Goal: Information Seeking & Learning: Learn about a topic

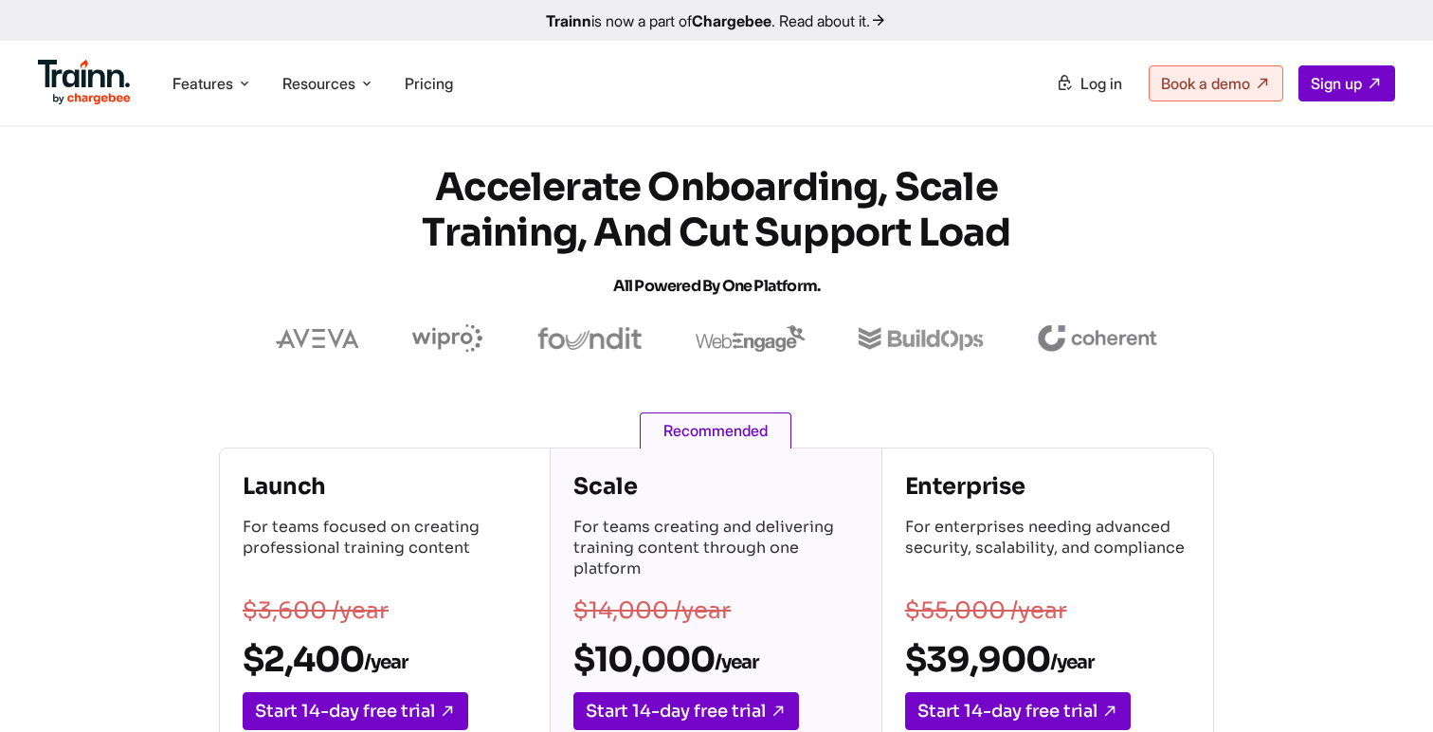
scroll to position [242, 0]
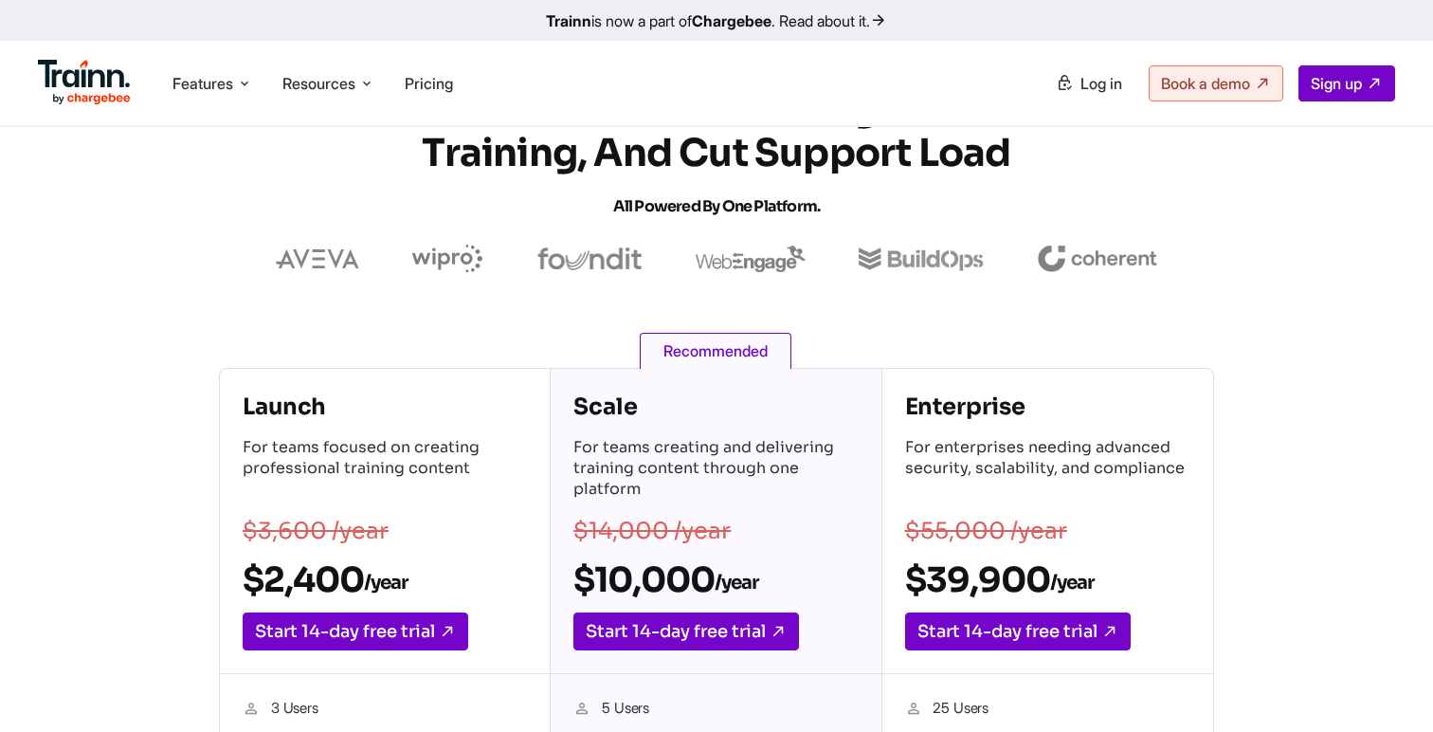
scroll to position [257, 0]
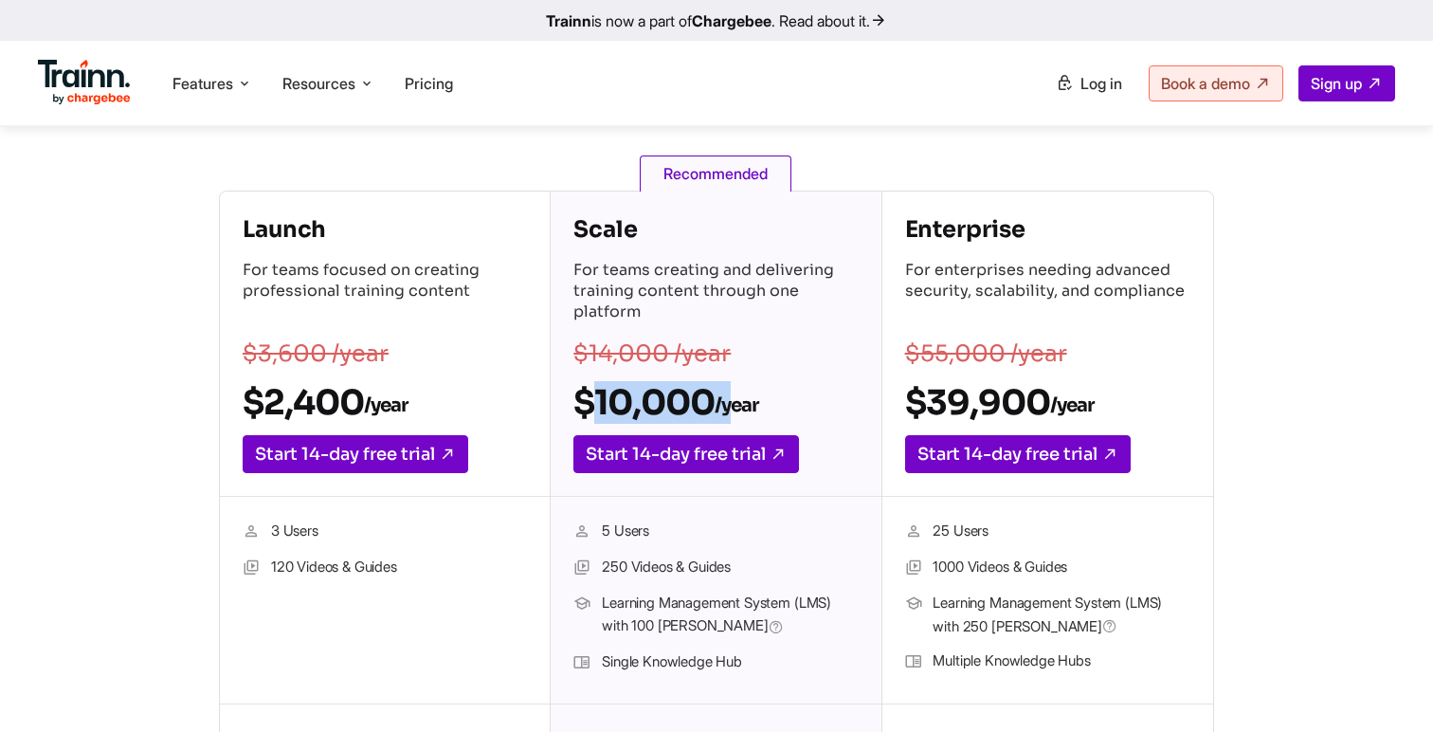
drag, startPoint x: 578, startPoint y: 395, endPoint x: 736, endPoint y: 395, distance: 158.3
click at [736, 395] on h2 "$10,000 /year" at bounding box center [715, 402] width 284 height 43
click at [584, 407] on h2 "$10,000 /year" at bounding box center [715, 402] width 284 height 43
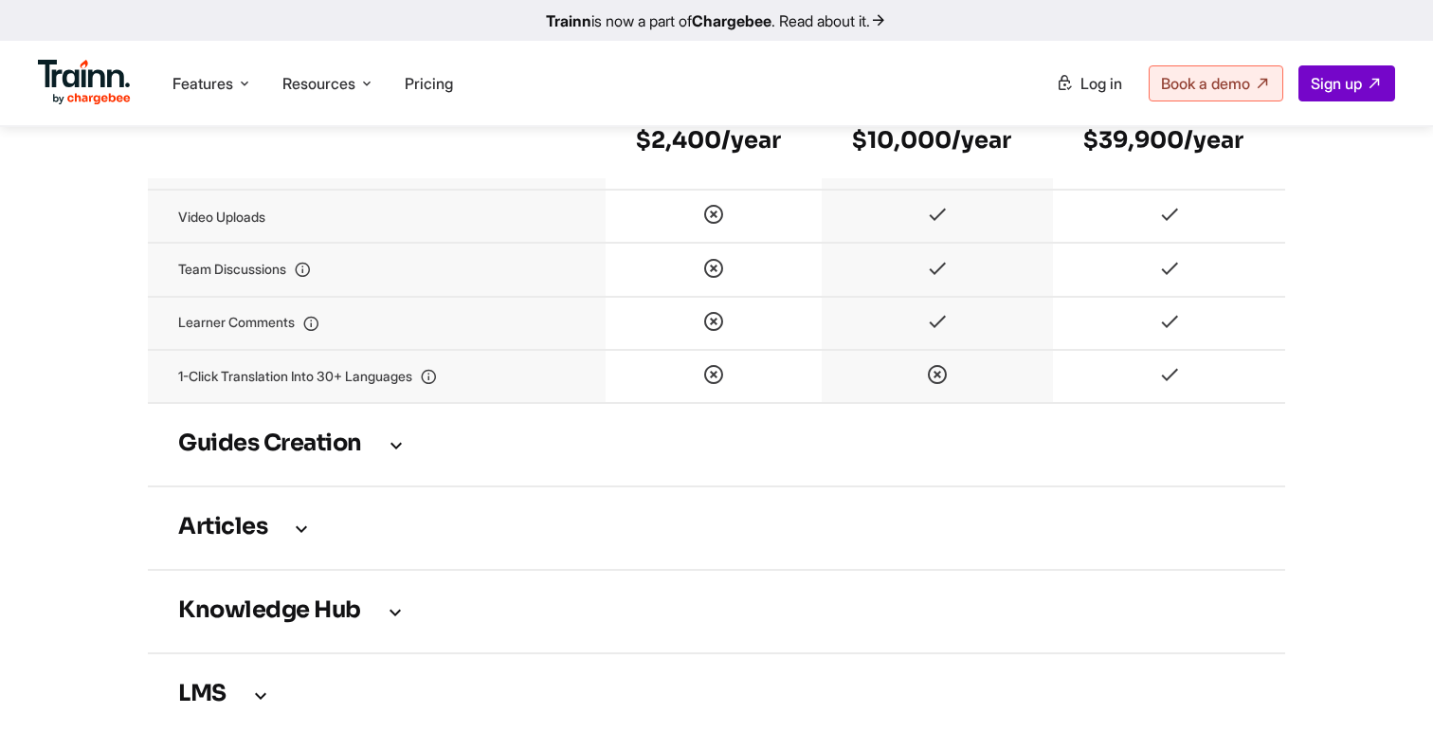
scroll to position [2251, 0]
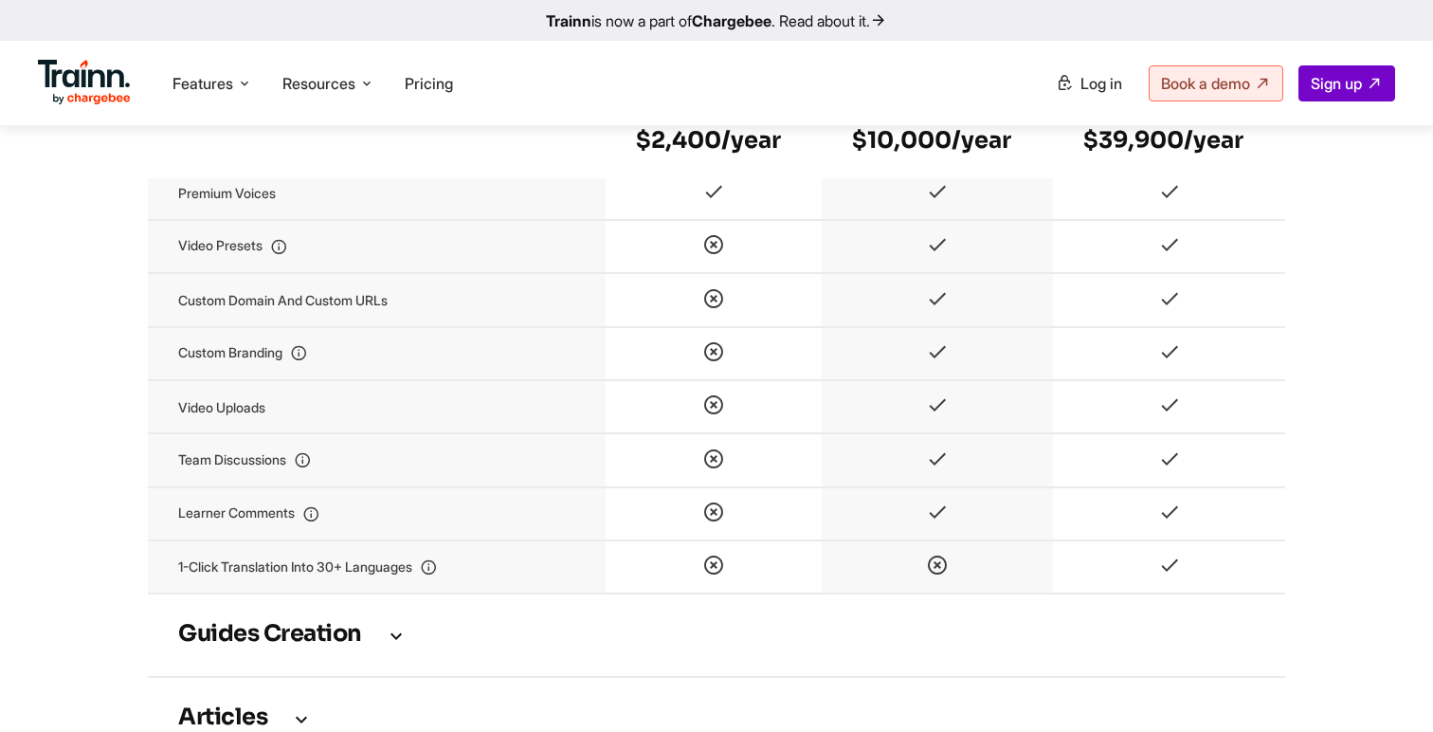
click at [251, 433] on td "Video uploads" at bounding box center [377, 406] width 458 height 53
drag, startPoint x: 176, startPoint y: 437, endPoint x: 305, endPoint y: 437, distance: 128.9
click at [305, 433] on td "Video uploads" at bounding box center [377, 406] width 458 height 53
drag, startPoint x: 178, startPoint y: 433, endPoint x: 312, endPoint y: 431, distance: 133.7
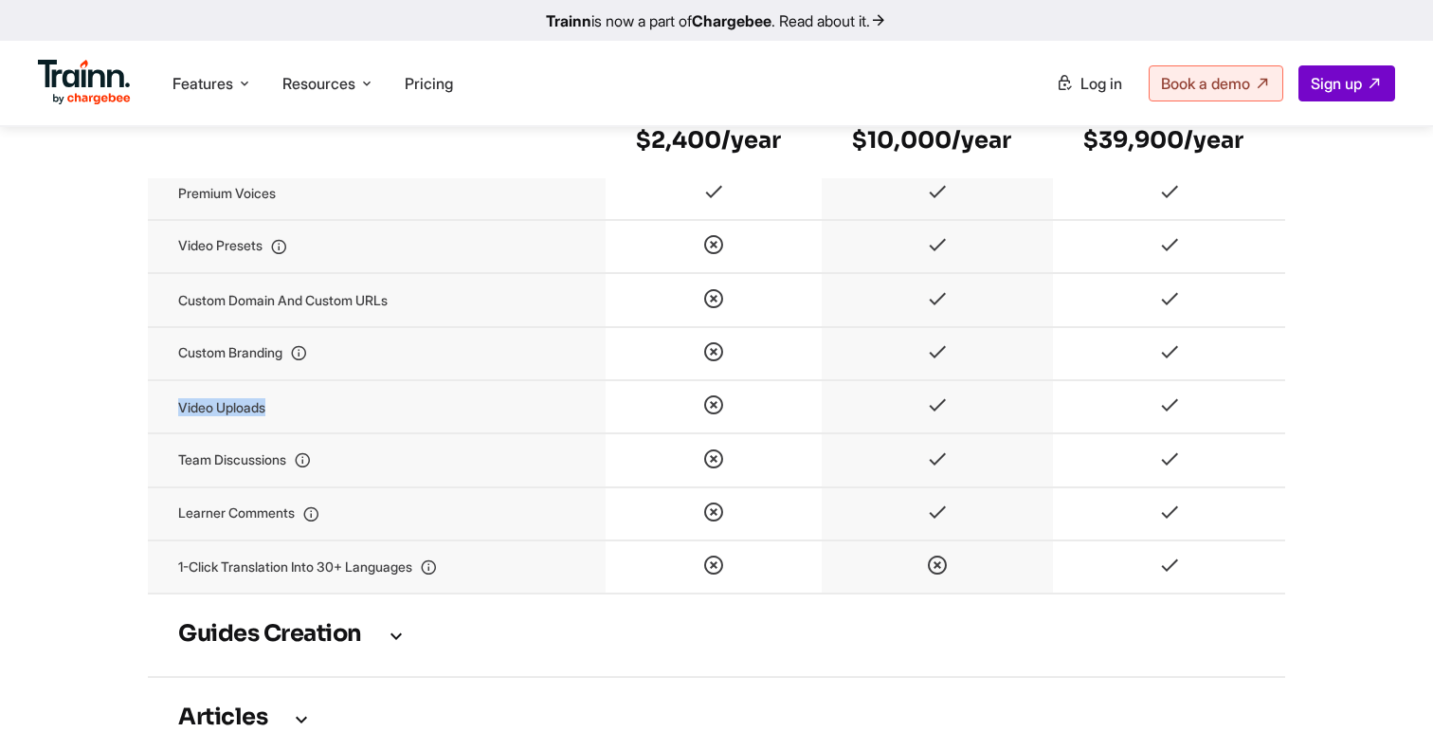
click at [312, 431] on td "Video uploads" at bounding box center [377, 406] width 458 height 53
